Goal: Transaction & Acquisition: Purchase product/service

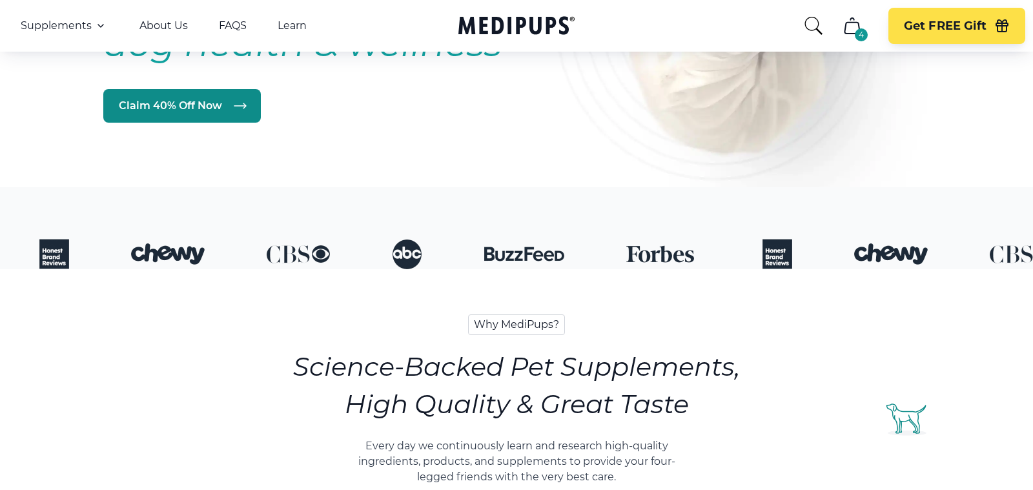
scroll to position [340, 0]
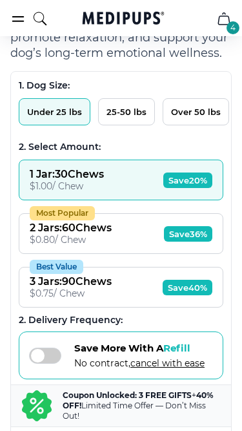
scroll to position [557, 0]
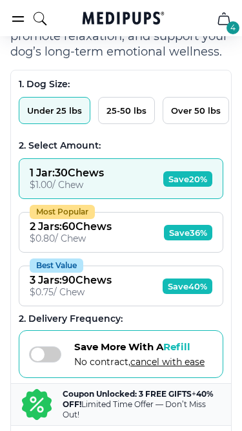
click at [71, 115] on button "Under 25 lbs" at bounding box center [55, 110] width 72 height 27
click at [63, 232] on div "$ 0.80 / Chew" at bounding box center [71, 238] width 82 height 12
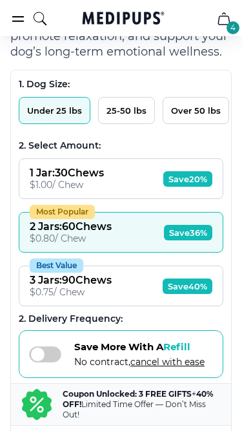
click at [73, 287] on div "$ 0.75 / Chew" at bounding box center [71, 292] width 82 height 12
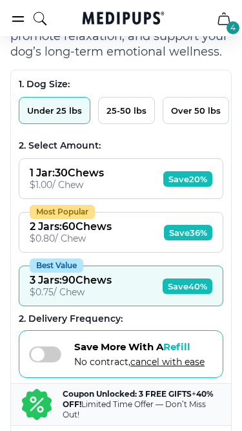
click at [110, 193] on button "1 Jar : 30 Chews $ 1.00 / Chew Save 20%" at bounding box center [121, 178] width 205 height 41
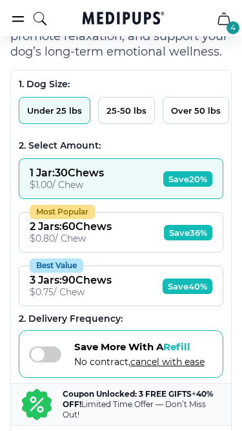
click at [124, 114] on button "25-50 lbs" at bounding box center [126, 110] width 57 height 27
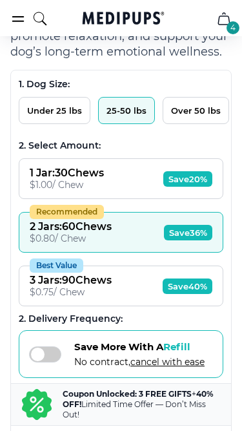
click at [187, 118] on button "Over 50 lbs" at bounding box center [196, 110] width 67 height 27
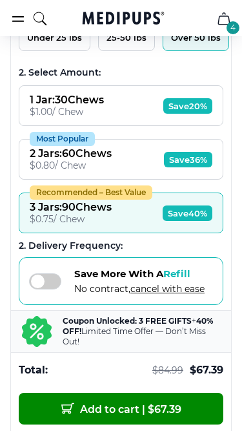
scroll to position [624, 0]
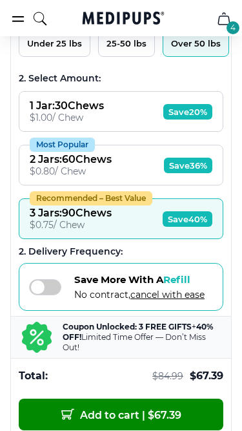
click at [136, 53] on button "25-50 lbs" at bounding box center [126, 43] width 57 height 27
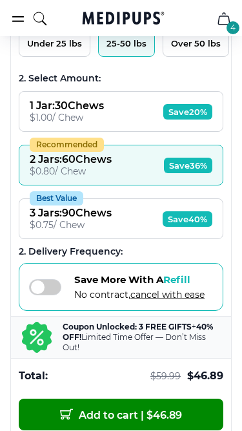
click at [66, 49] on button "Under 25 lbs" at bounding box center [55, 43] width 72 height 27
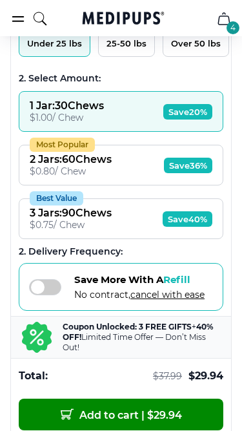
click at [118, 47] on button "25-50 lbs" at bounding box center [126, 43] width 57 height 27
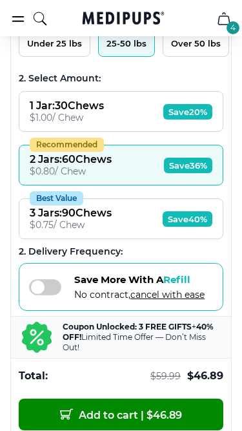
click at [96, 221] on div "$ 0.75 / Chew" at bounding box center [71, 225] width 82 height 12
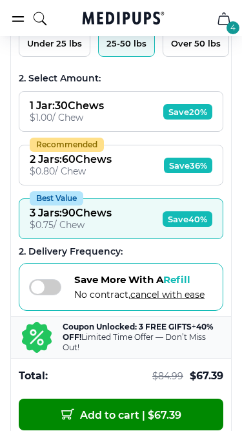
click at [120, 182] on button "Recommended 2 Jars : 60 Chews $ 0.80 / Chew Save 36%" at bounding box center [121, 165] width 205 height 41
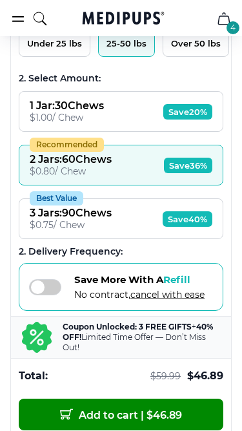
click at [115, 201] on button "Best Value 3 Jars : 90 Chews $ 0.75 / Chew Save 40%" at bounding box center [121, 218] width 205 height 41
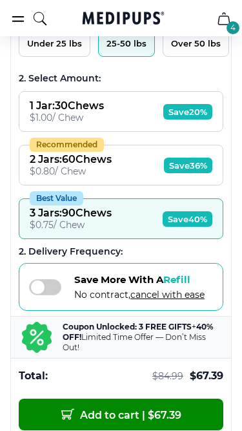
click at [106, 223] on div "$ 0.75 / Chew" at bounding box center [71, 225] width 82 height 12
click at [190, 46] on button "Over 50 lbs" at bounding box center [196, 43] width 67 height 27
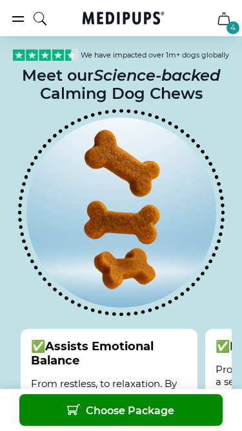
scroll to position [1307, 0]
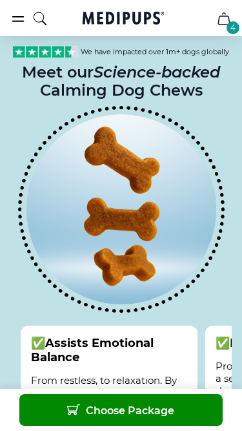
click at [125, 411] on span "Choose Package" at bounding box center [120, 410] width 107 height 14
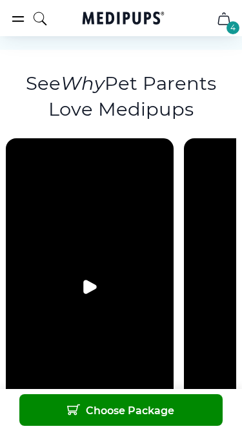
scroll to position [2747, 0]
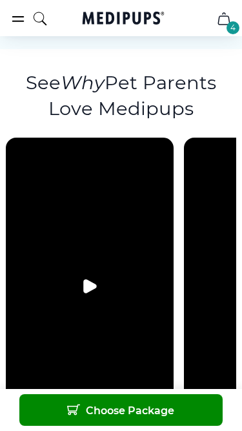
click at [88, 280] on icon "Play video" at bounding box center [90, 286] width 12 height 13
click at [81, 267] on video at bounding box center [90, 286] width 168 height 297
click at [91, 278] on icon "Pause video" at bounding box center [89, 285] width 15 height 15
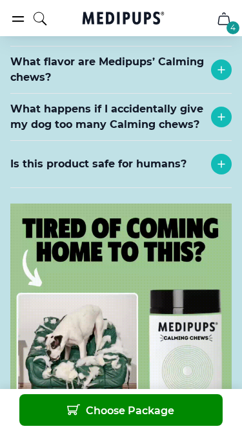
scroll to position [5402, 0]
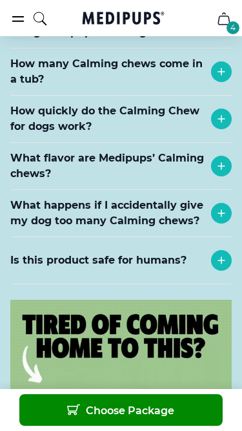
click at [105, 414] on span "Choose Package" at bounding box center [120, 410] width 107 height 14
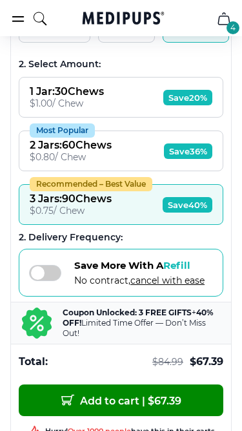
scroll to position [635, 0]
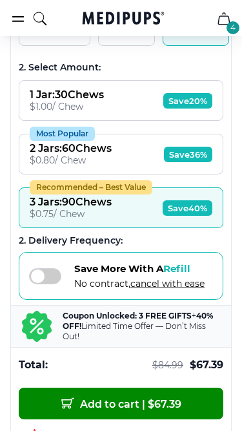
click at [105, 404] on span "Add to cart | $ 67.39" at bounding box center [121, 403] width 120 height 14
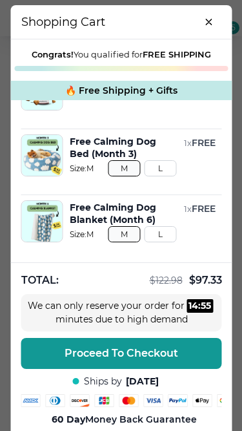
scroll to position [0, 0]
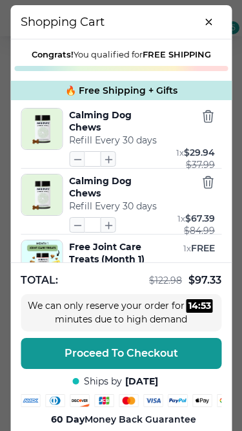
click at [204, 119] on icon "button" at bounding box center [208, 116] width 10 height 12
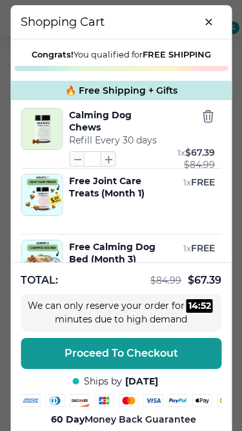
click at [209, 119] on icon "button" at bounding box center [208, 116] width 14 height 14
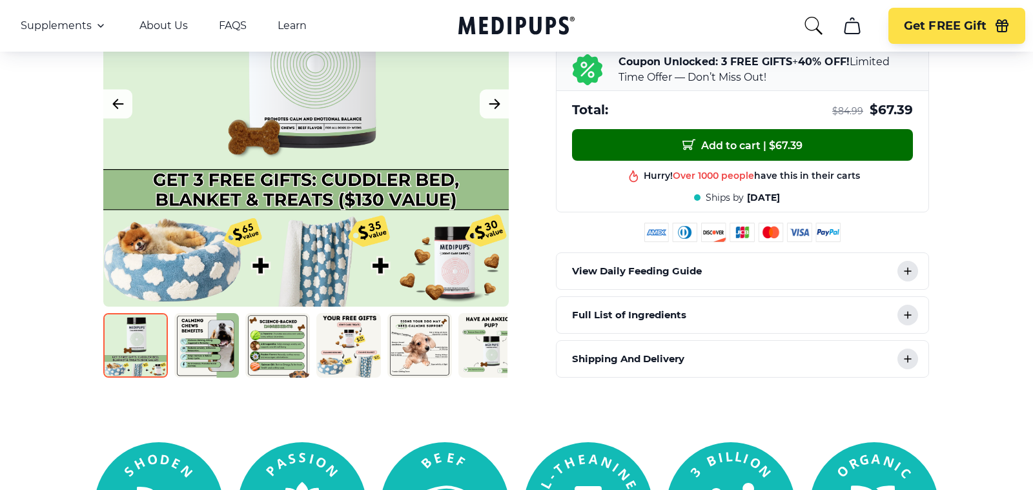
scroll to position [566, 0]
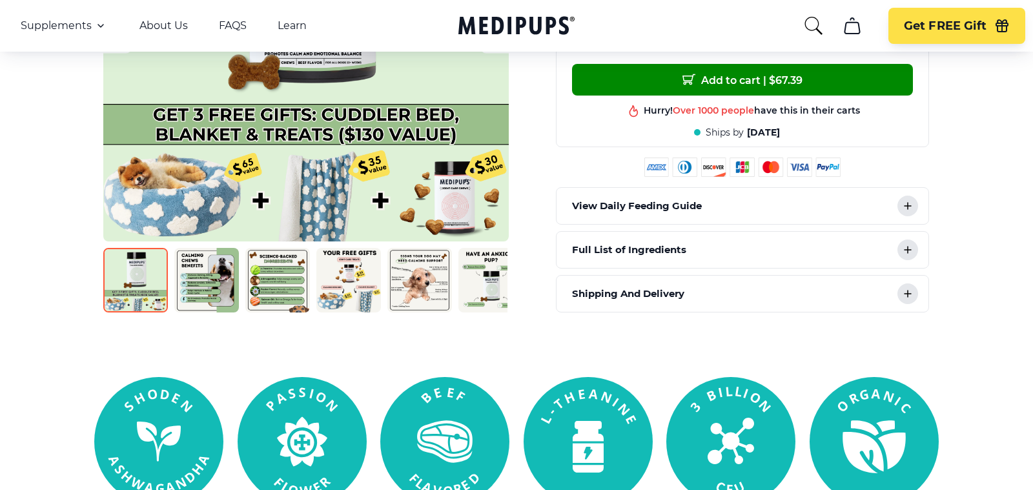
click at [677, 203] on p "View Daily Feeding Guide" at bounding box center [637, 205] width 130 height 15
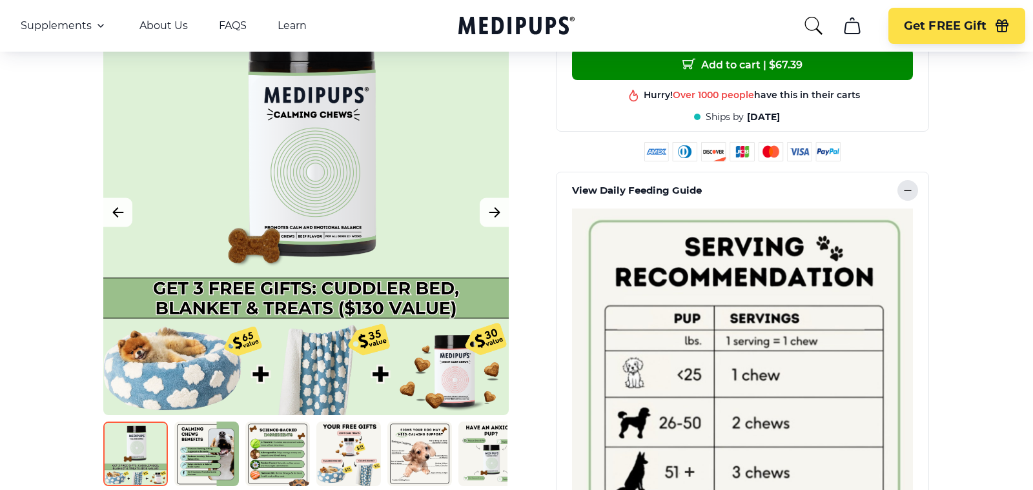
scroll to position [561, 0]
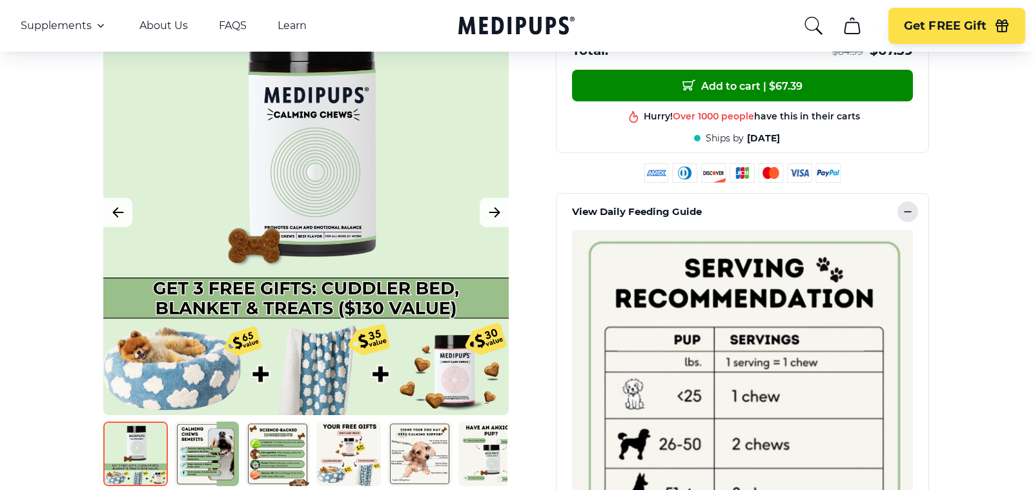
click at [745, 208] on div "View Daily Feeding Guide" at bounding box center [743, 212] width 372 height 36
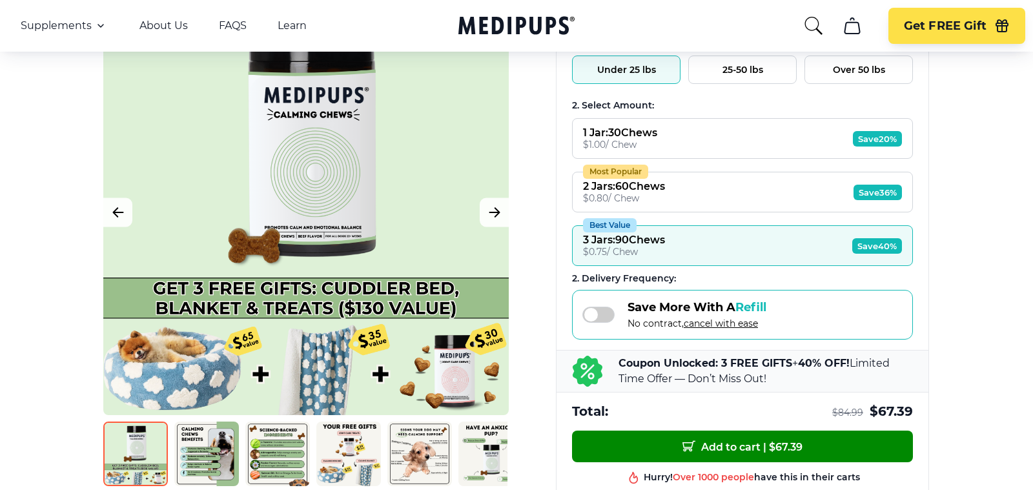
scroll to position [0, 0]
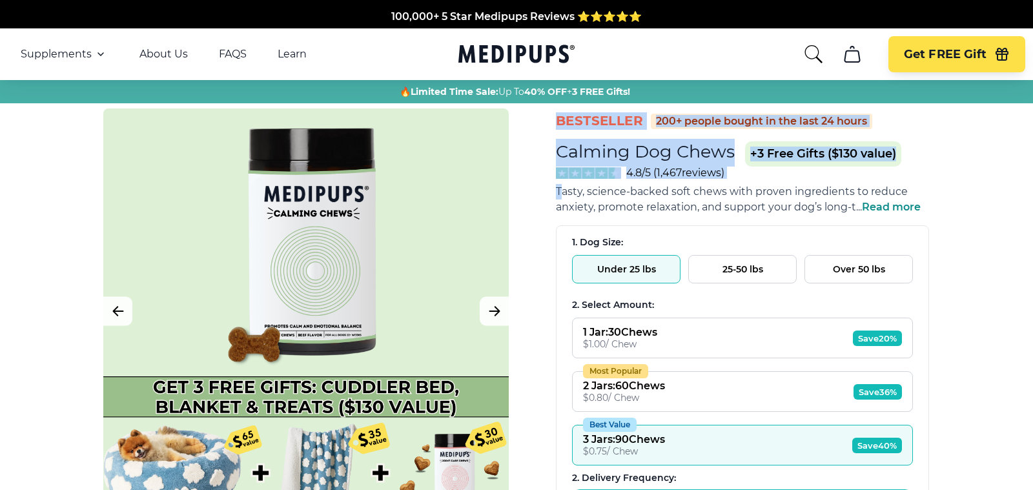
drag, startPoint x: 559, startPoint y: 121, endPoint x: 564, endPoint y: 201, distance: 80.2
click at [564, 201] on div "BestSeller 200+ people bought in the last 24 hours Calming Dog Chews +3 Free Gi…" at bounding box center [742, 493] width 373 height 770
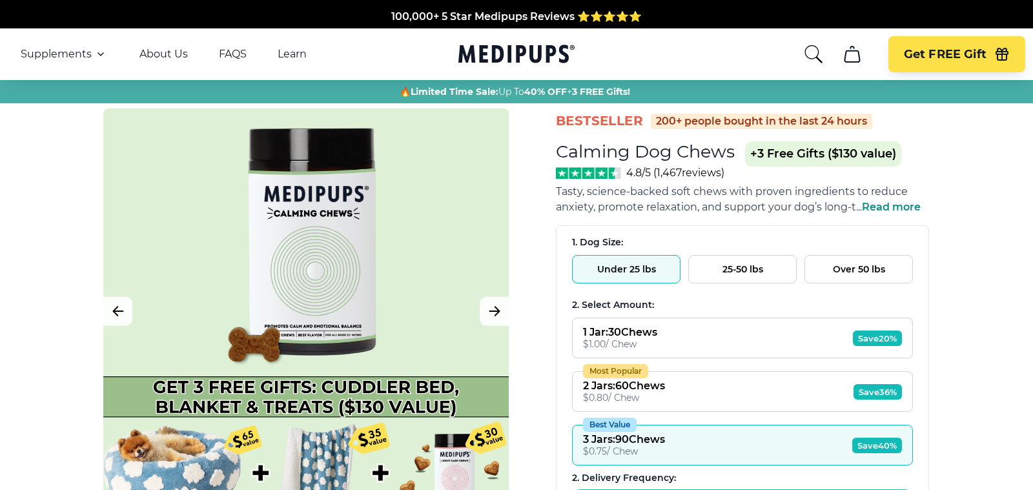
click at [553, 215] on div "BestSeller 200+ people bought in the last 24 hours Calming Dog Chews (+ 3 Free …" at bounding box center [516, 493] width 852 height 770
click at [846, 53] on icon "cart" at bounding box center [852, 53] width 15 height 15
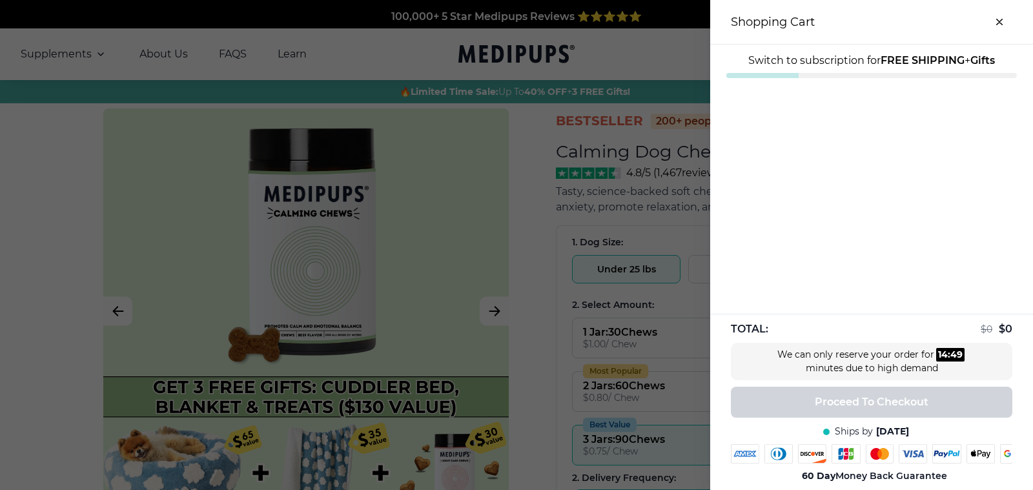
click at [600, 324] on div at bounding box center [516, 245] width 1033 height 490
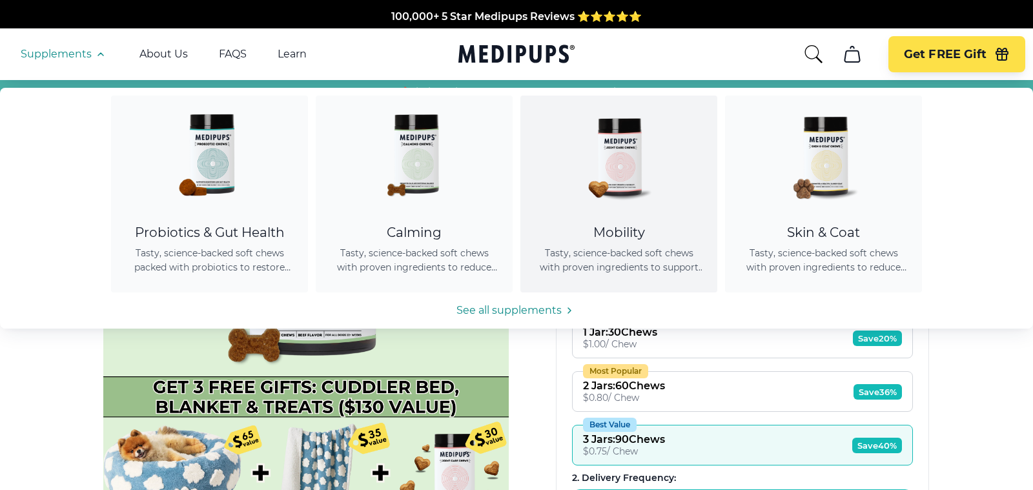
click at [639, 191] on img at bounding box center [619, 154] width 116 height 116
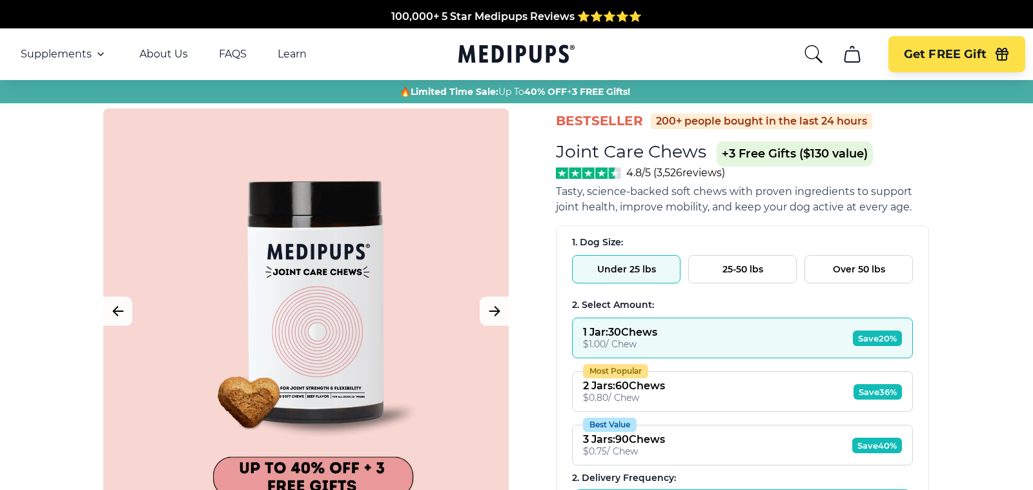
click at [476, 52] on icon "Medipups" at bounding box center [516, 54] width 116 height 24
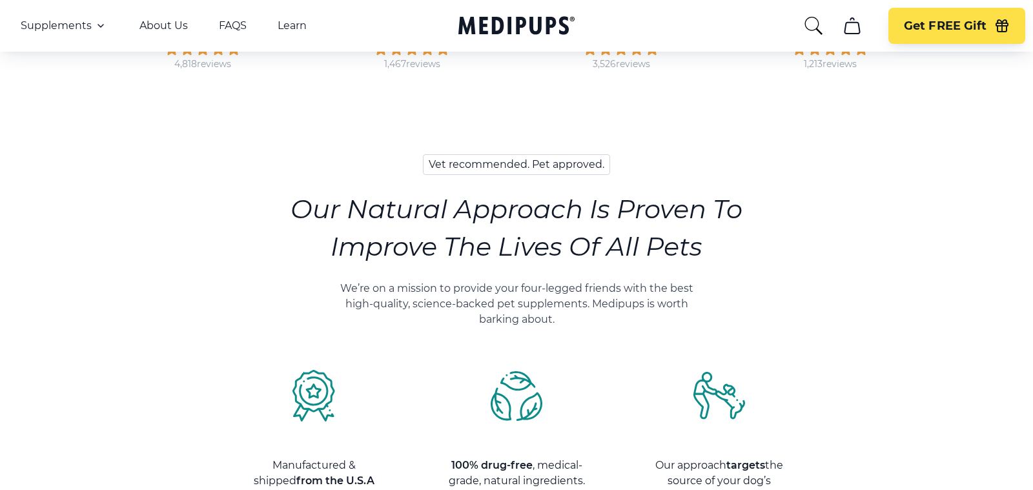
scroll to position [525, 0]
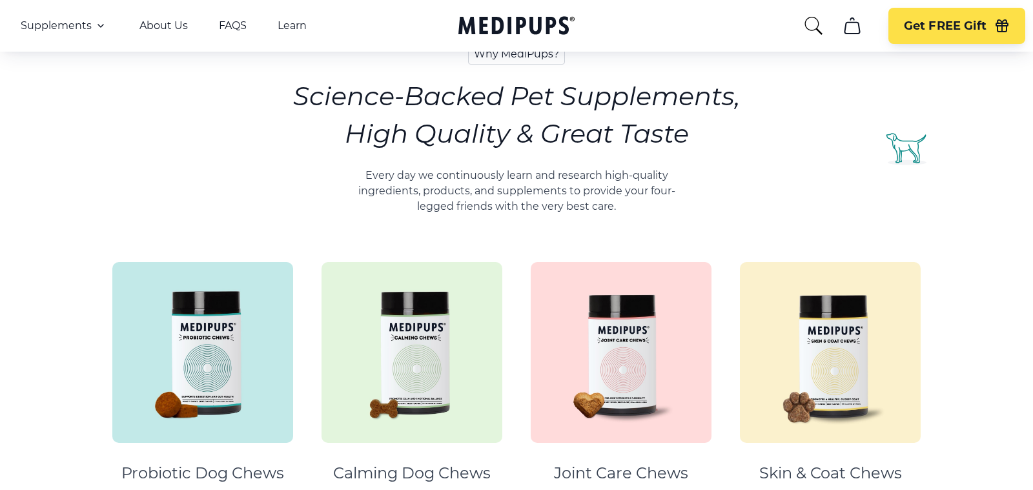
click at [230, 341] on img at bounding box center [202, 352] width 181 height 181
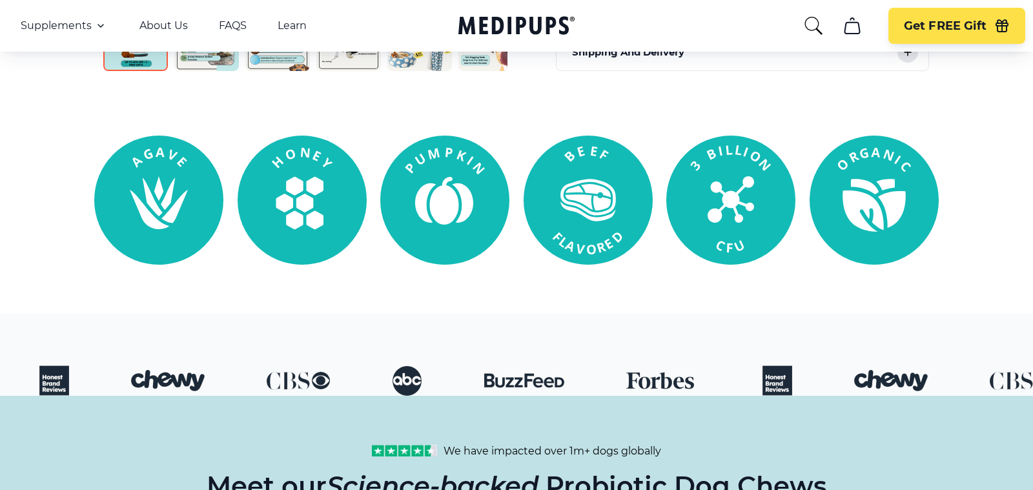
scroll to position [983, 0]
